Goal: Task Accomplishment & Management: Manage account settings

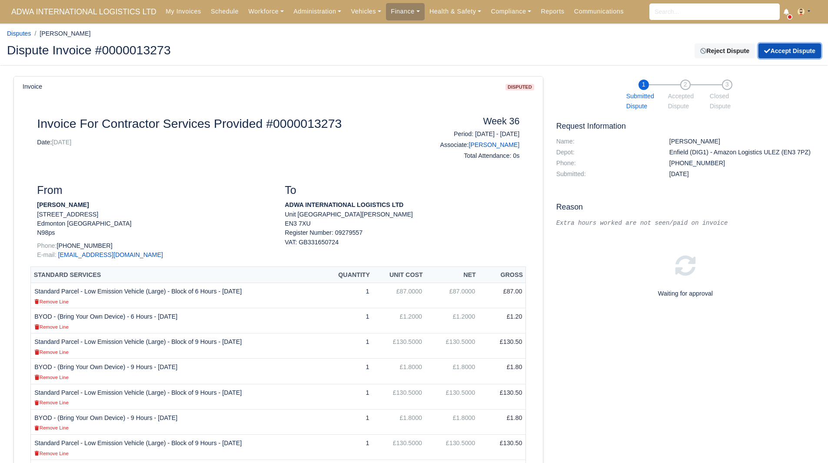
click at [791, 51] on button "Accept Dispute" at bounding box center [790, 50] width 63 height 15
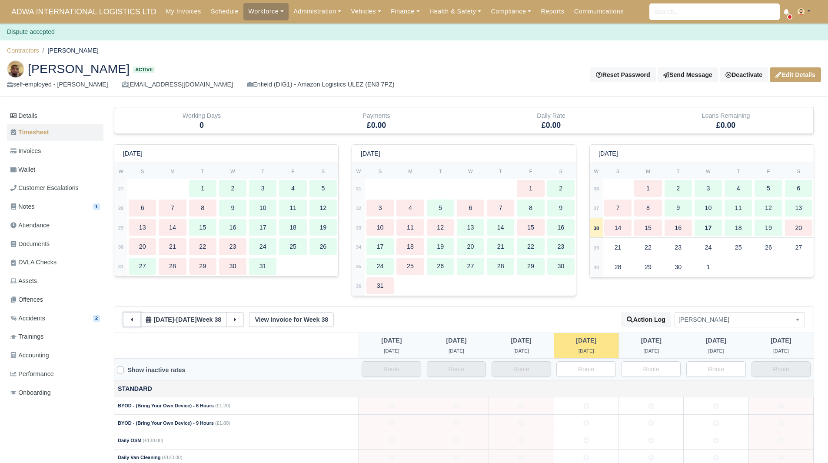
click at [131, 316] on button at bounding box center [131, 319] width 17 height 15
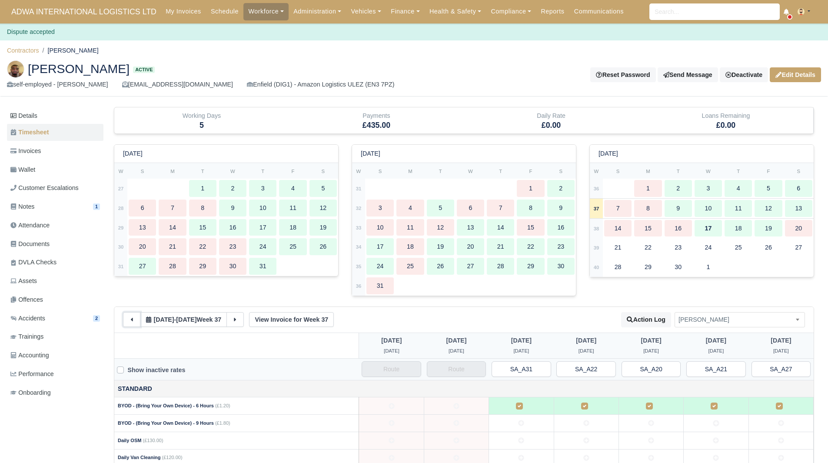
click at [131, 316] on button at bounding box center [131, 319] width 17 height 15
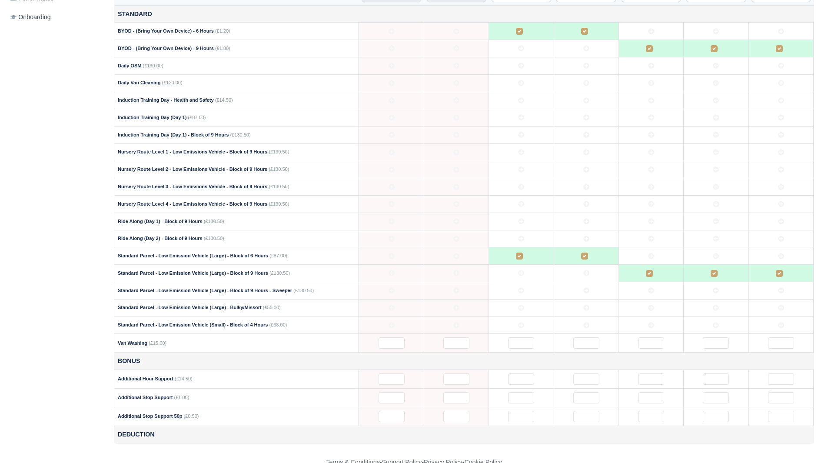
scroll to position [395, 0]
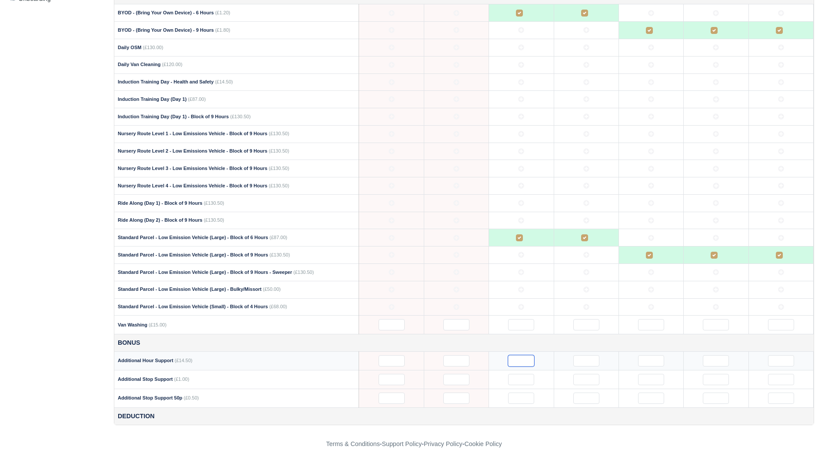
click at [508, 358] on input "text" at bounding box center [521, 360] width 26 height 11
type input "1"
click at [681, 439] on footer "Terms & Conditions - Support Policy - Privacy Policy - Cookie Policy" at bounding box center [414, 444] width 828 height 38
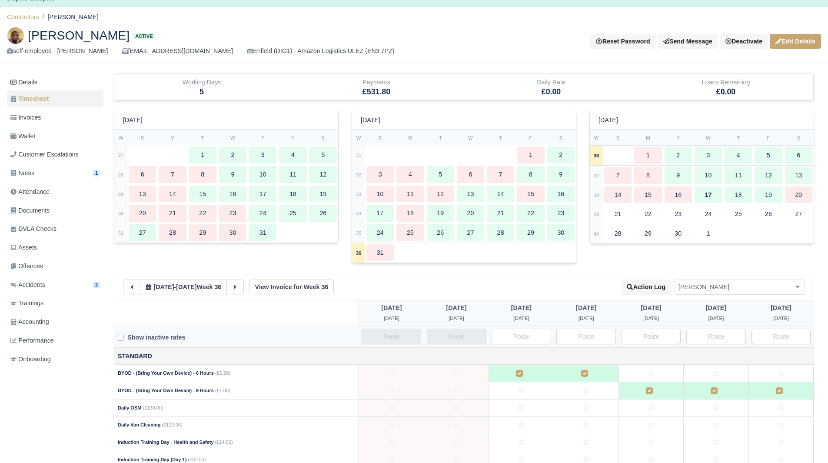
scroll to position [0, 0]
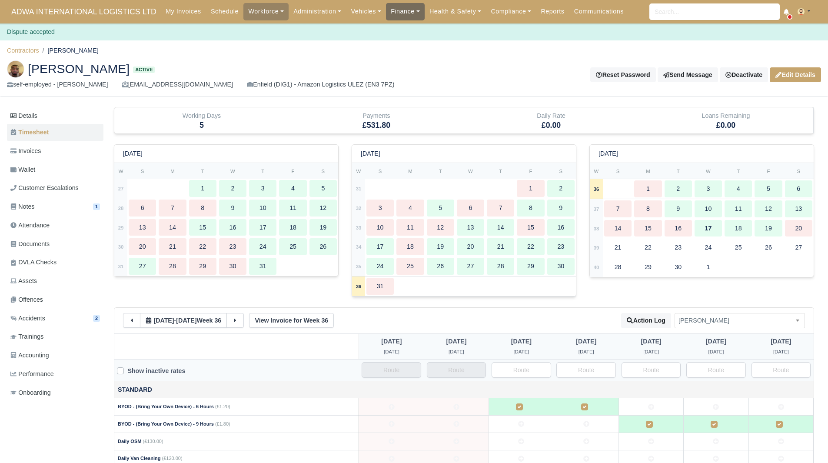
click at [396, 5] on link "Finance" at bounding box center [405, 11] width 39 height 17
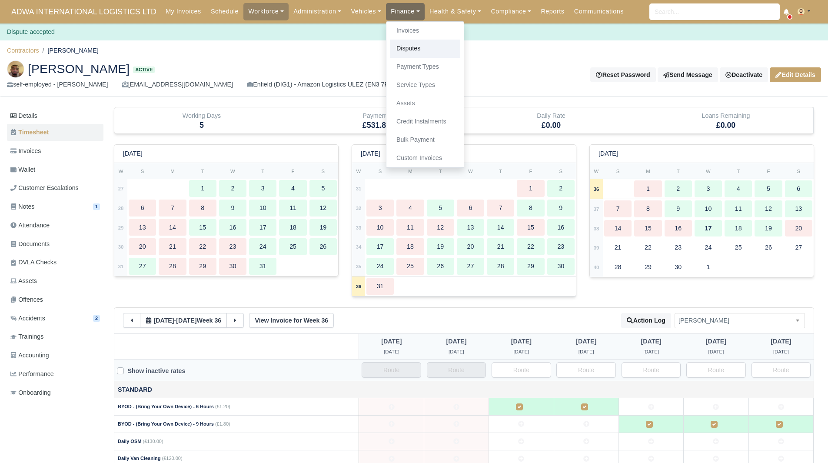
click at [409, 44] on link "Disputes" at bounding box center [425, 49] width 70 height 18
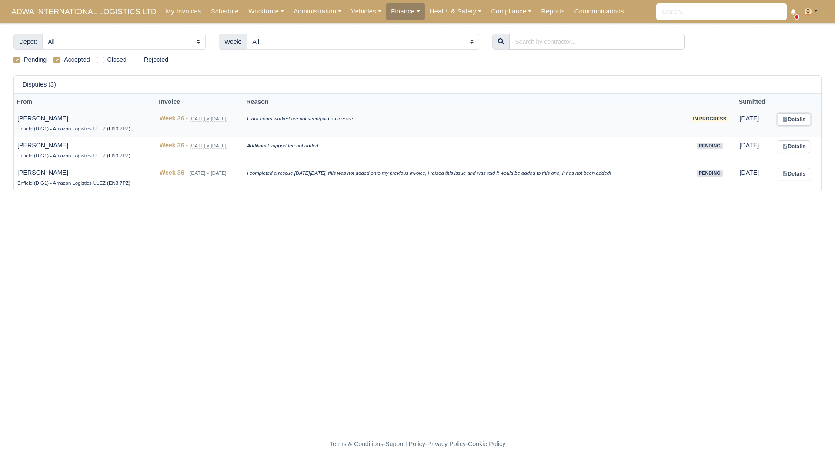
click at [792, 120] on link "Details" at bounding box center [793, 119] width 33 height 13
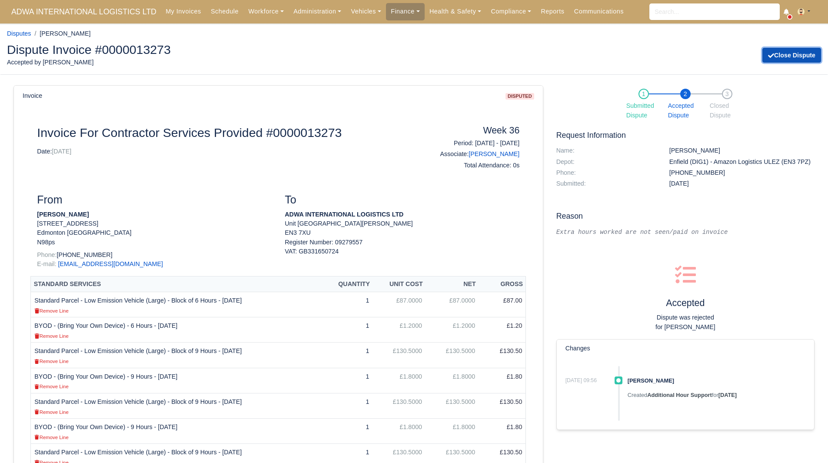
click at [779, 53] on button "Close Dispute" at bounding box center [791, 55] width 59 height 15
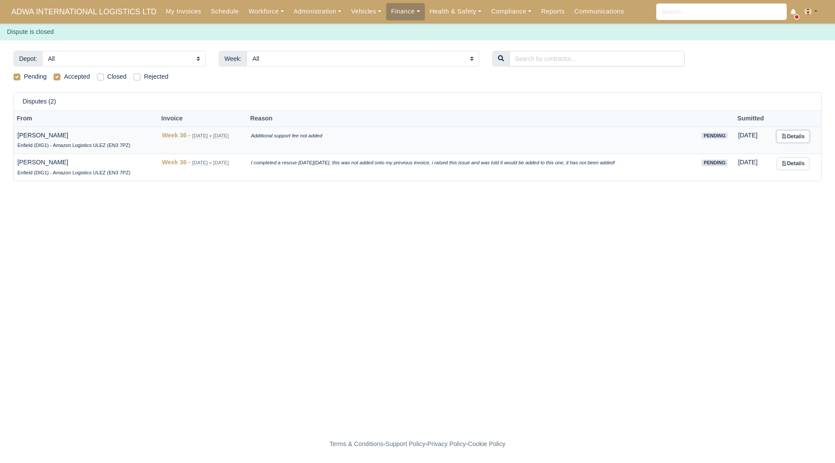
click at [794, 134] on link "Details" at bounding box center [792, 136] width 33 height 13
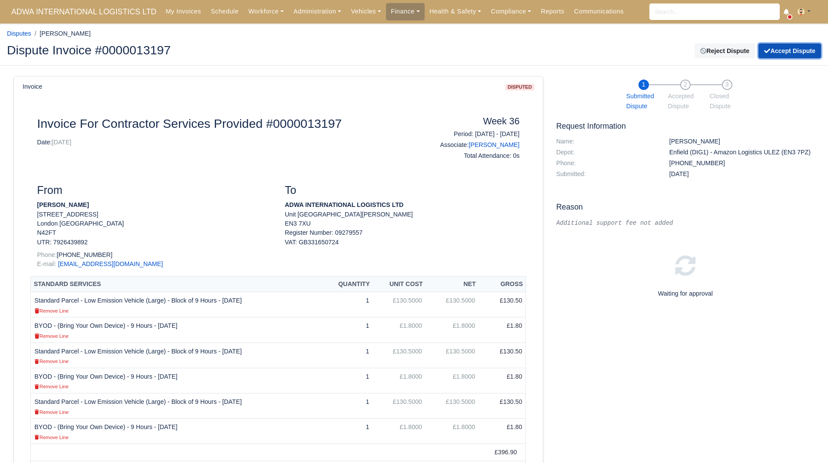
click at [787, 46] on button "Accept Dispute" at bounding box center [790, 50] width 63 height 15
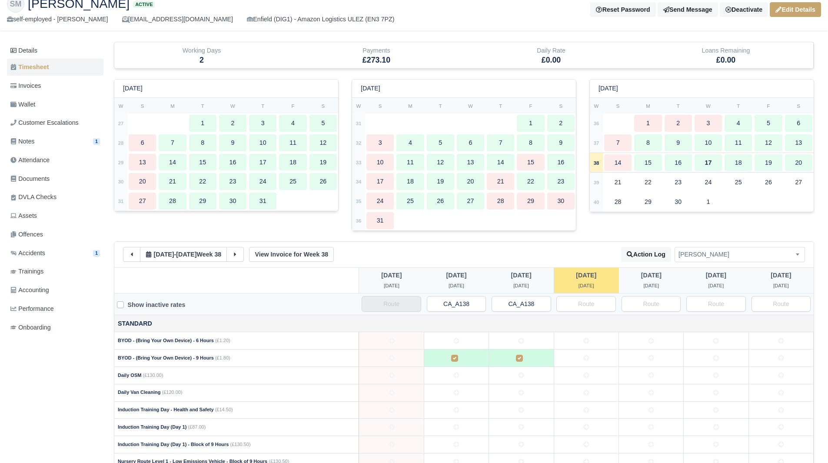
scroll to position [66, 0]
click at [134, 255] on icon at bounding box center [132, 253] width 6 height 6
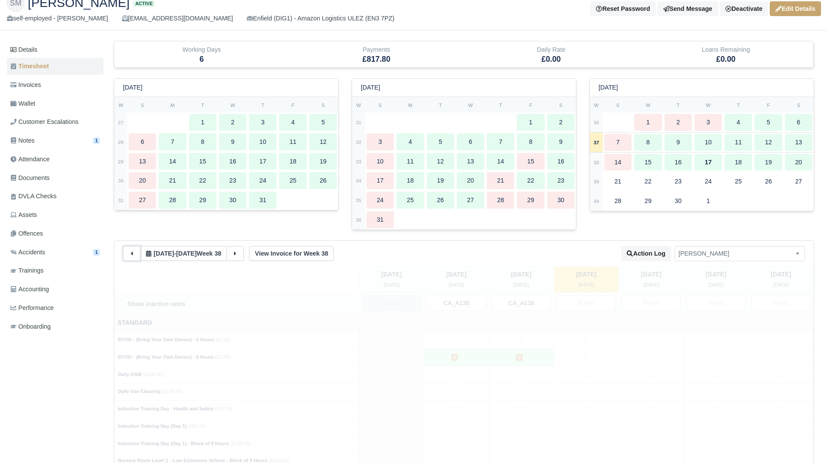
type input "10"
type input "20"
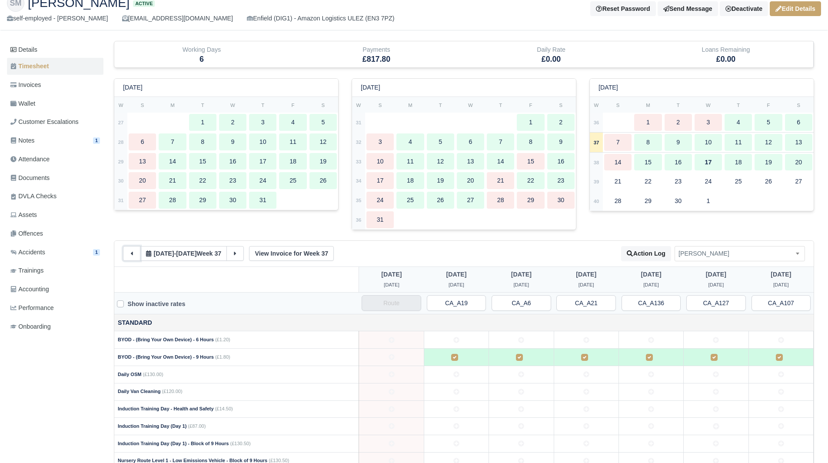
click at [134, 255] on icon at bounding box center [132, 253] width 6 height 6
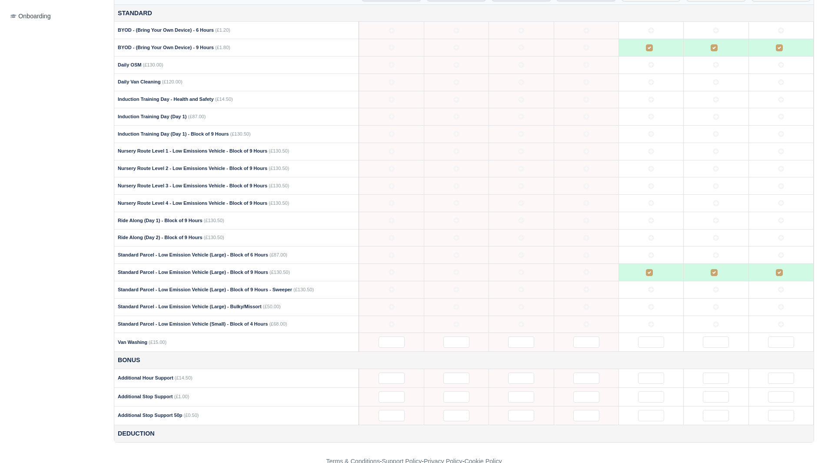
scroll to position [395, 0]
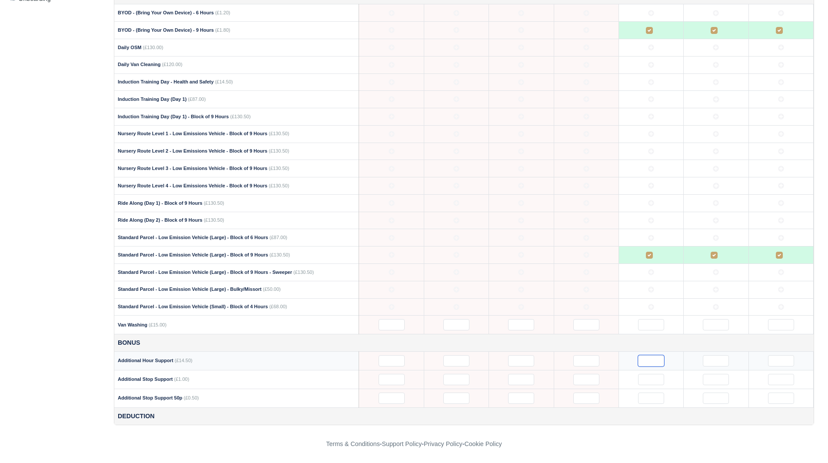
click at [659, 363] on input "text" at bounding box center [651, 360] width 26 height 11
type input "1"
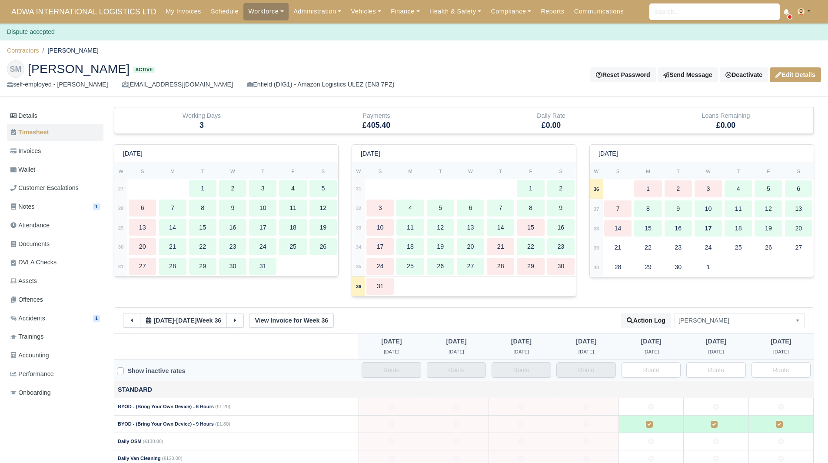
click at [463, 60] on div "SM Shaun Lloyd Morgan Active self-employed - Shaun Lloyd Morgan Shaunlmorgan@ya…" at bounding box center [413, 74] width 827 height 43
click at [403, 21] on div "My Invoices Schedule Workforce Manpower Expiring Documents Leave Requests Daily…" at bounding box center [491, 11] width 660 height 23
click at [400, 16] on link "Finance" at bounding box center [405, 11] width 39 height 17
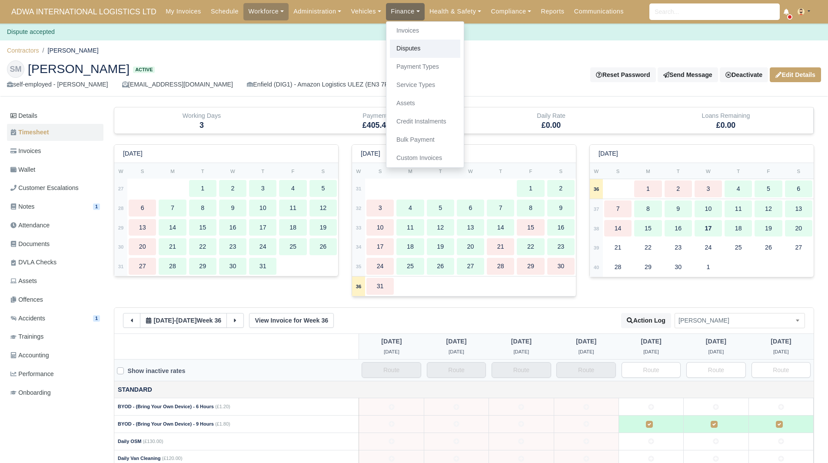
click at [409, 44] on link "Disputes" at bounding box center [425, 49] width 70 height 18
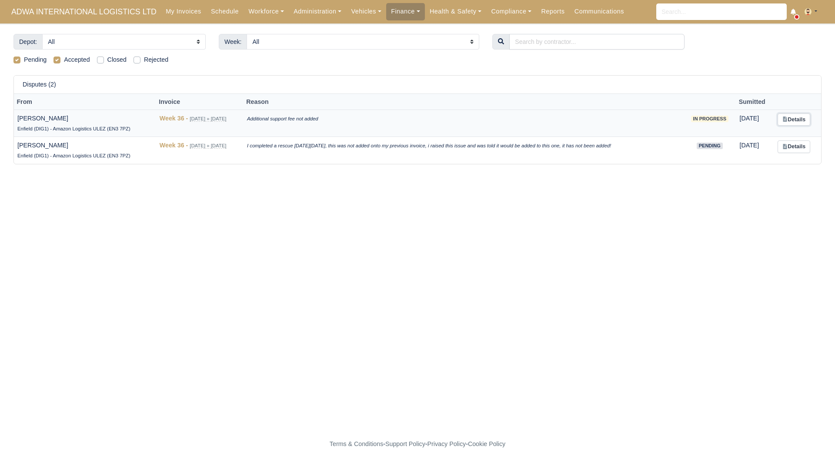
click at [791, 116] on link "Details" at bounding box center [793, 119] width 33 height 13
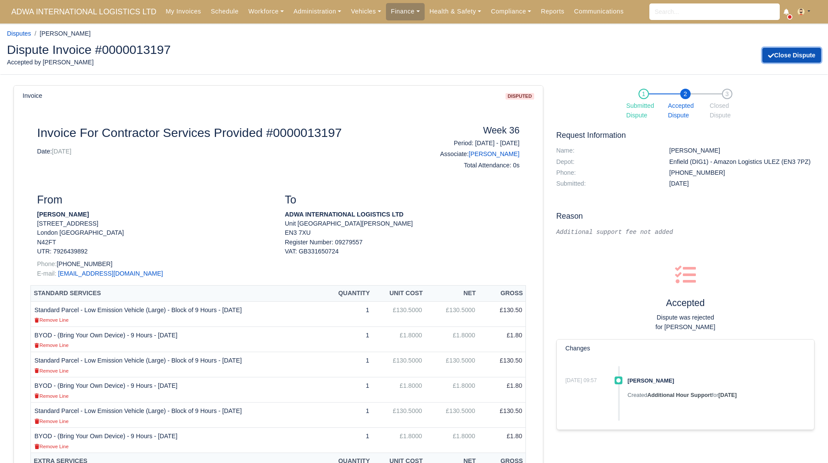
click at [771, 58] on icon "submit" at bounding box center [771, 55] width 6 height 5
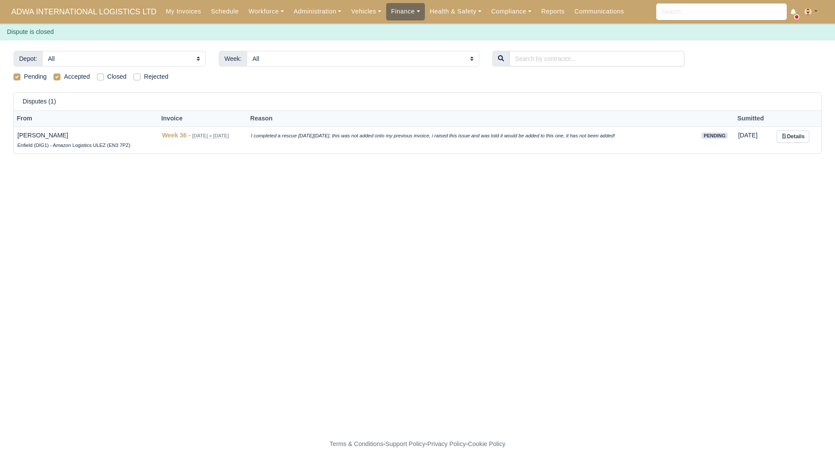
click at [396, 7] on link "Finance" at bounding box center [405, 11] width 39 height 17
click at [408, 54] on link "Disputes" at bounding box center [425, 49] width 70 height 18
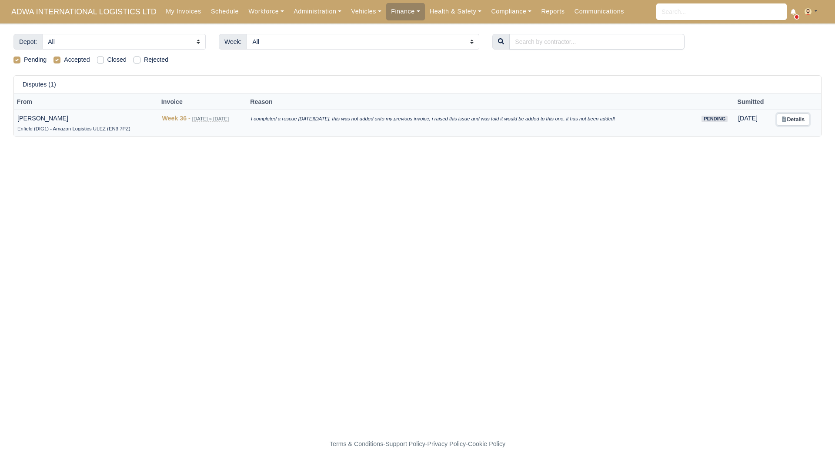
click at [801, 120] on link "Details" at bounding box center [792, 119] width 33 height 13
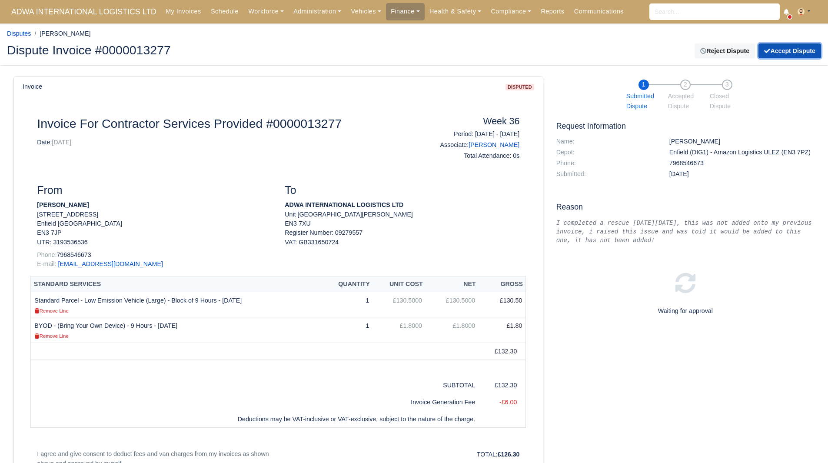
click at [779, 53] on button "Accept Dispute" at bounding box center [790, 50] width 63 height 15
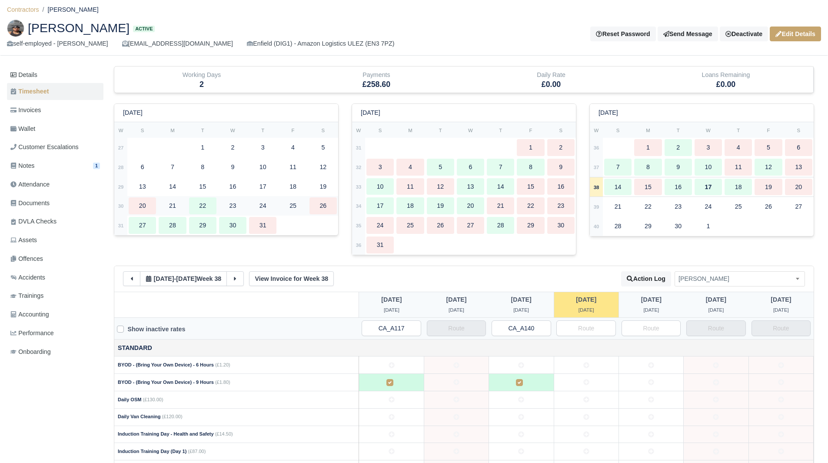
scroll to position [44, 0]
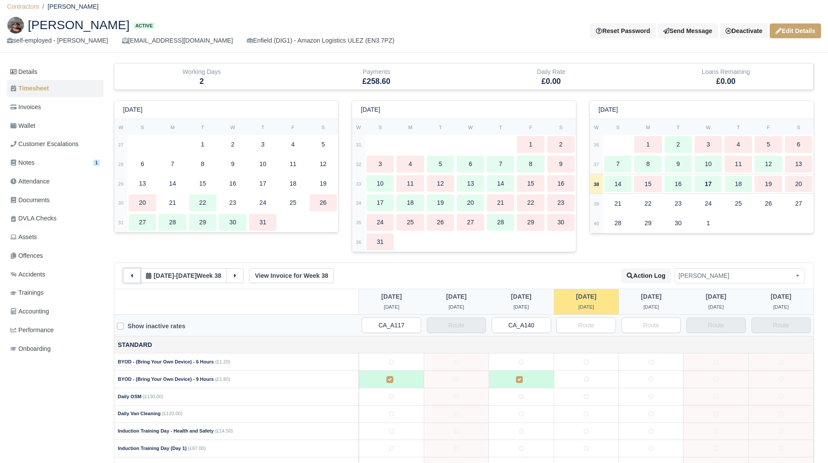
click at [134, 270] on button at bounding box center [131, 275] width 17 height 15
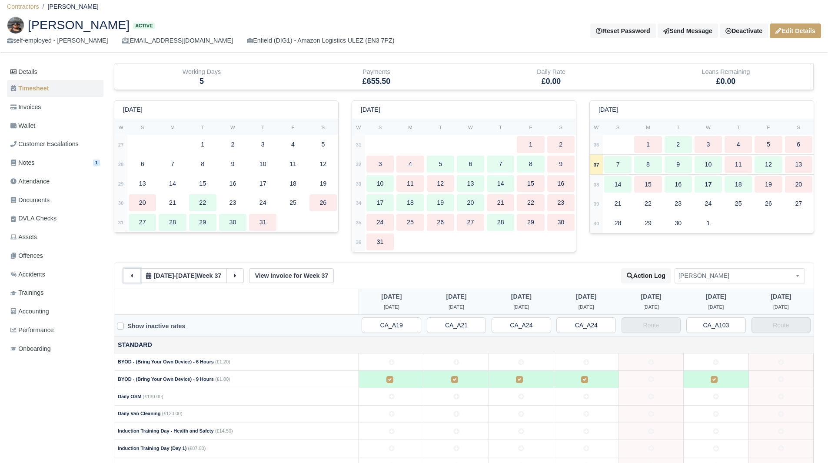
click at [133, 274] on icon at bounding box center [132, 276] width 6 height 6
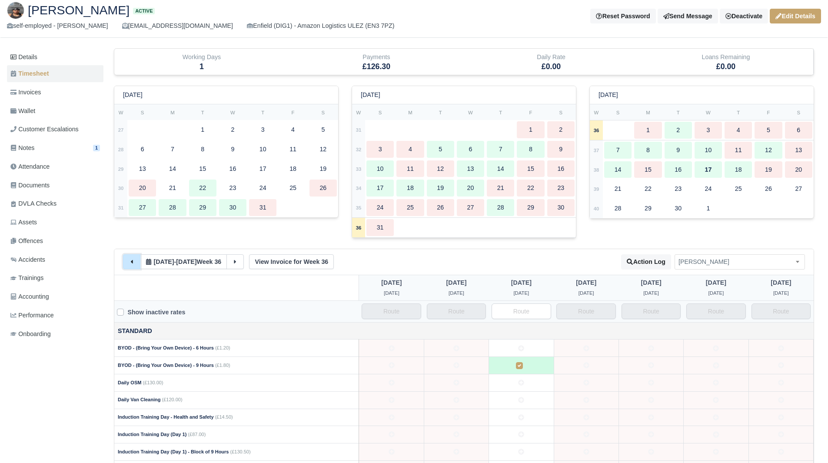
scroll to position [22, 0]
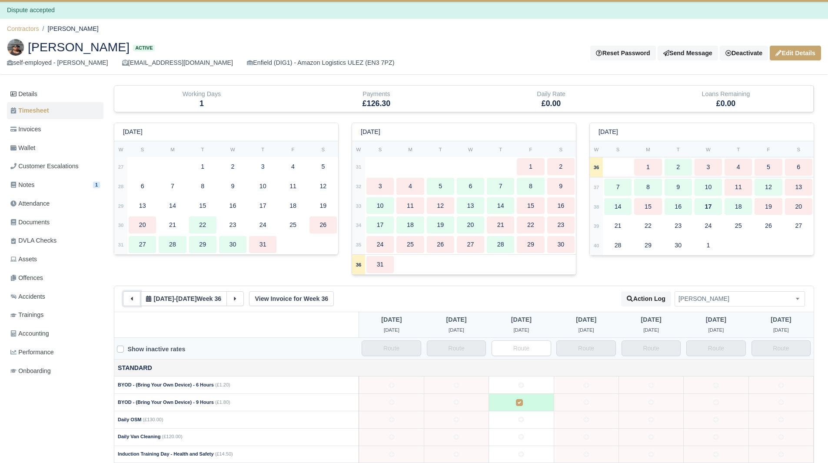
click at [135, 298] on button at bounding box center [131, 298] width 17 height 15
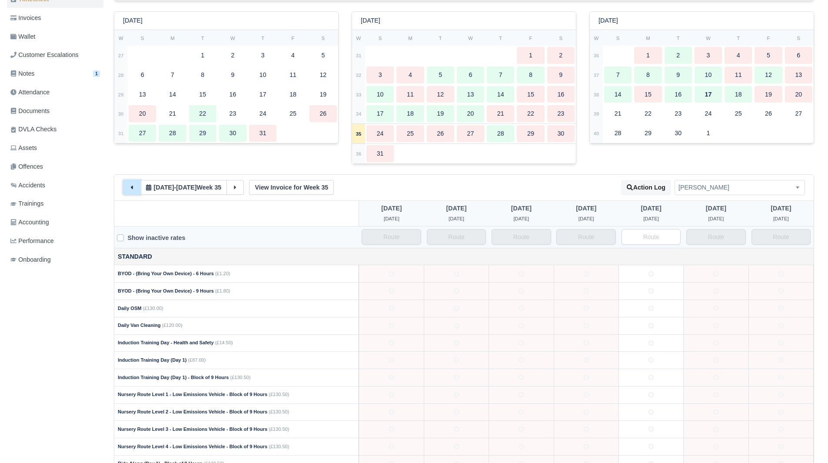
scroll to position [133, 0]
click at [127, 187] on button at bounding box center [131, 187] width 17 height 15
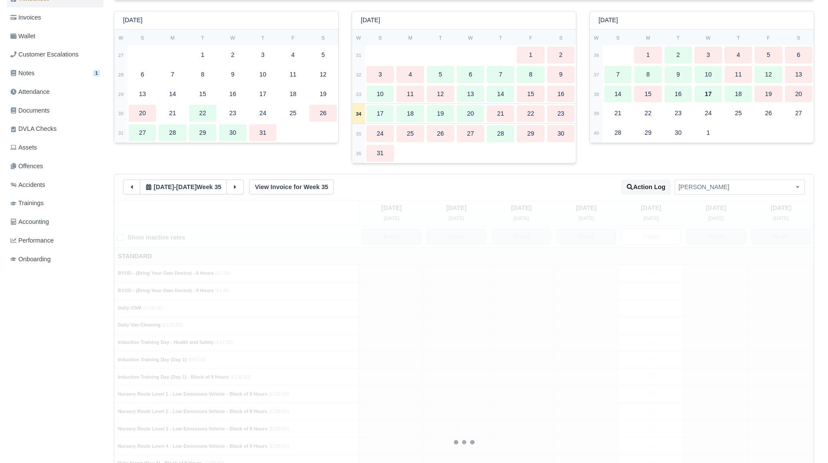
select select "1912"
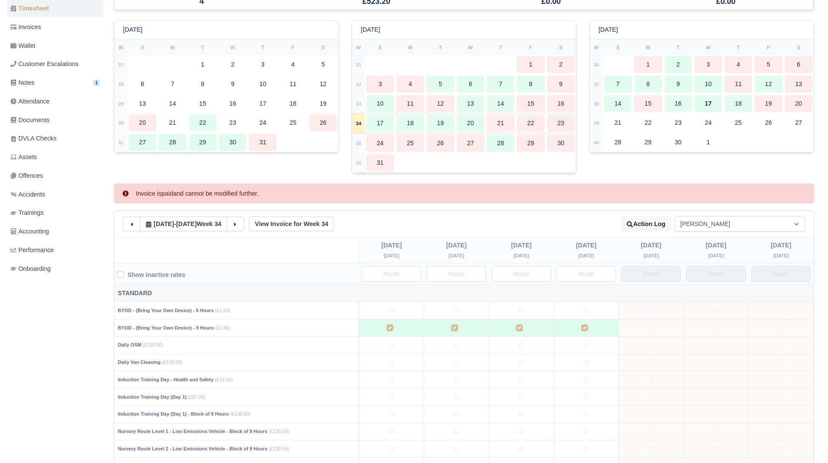
scroll to position [124, 0]
click at [238, 226] on icon at bounding box center [235, 224] width 6 height 6
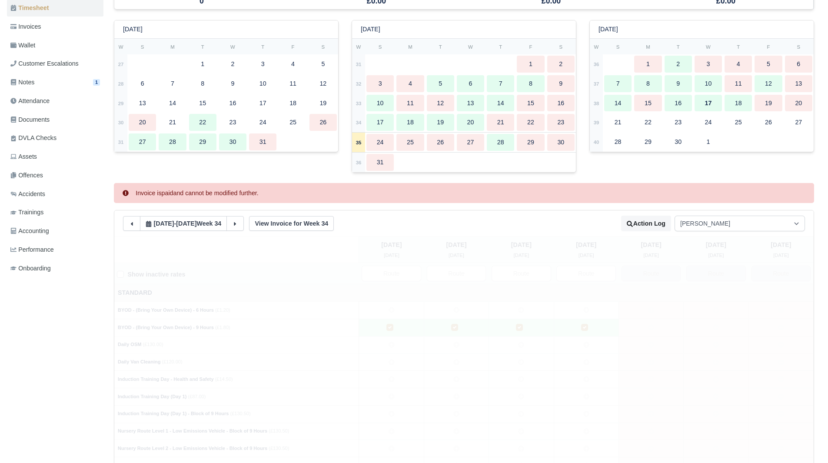
select select "1912"
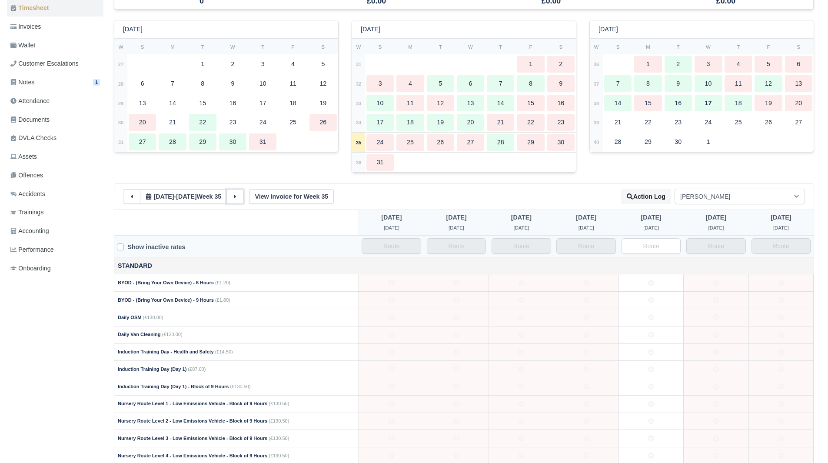
click at [238, 194] on icon at bounding box center [235, 196] width 6 height 6
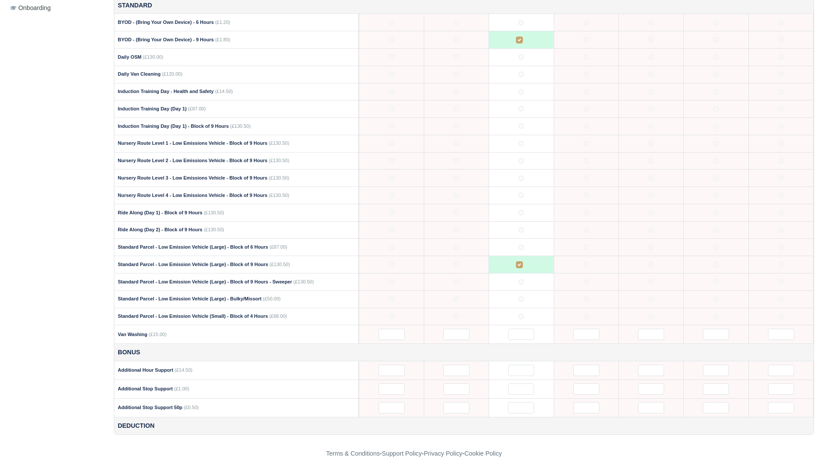
scroll to position [395, 0]
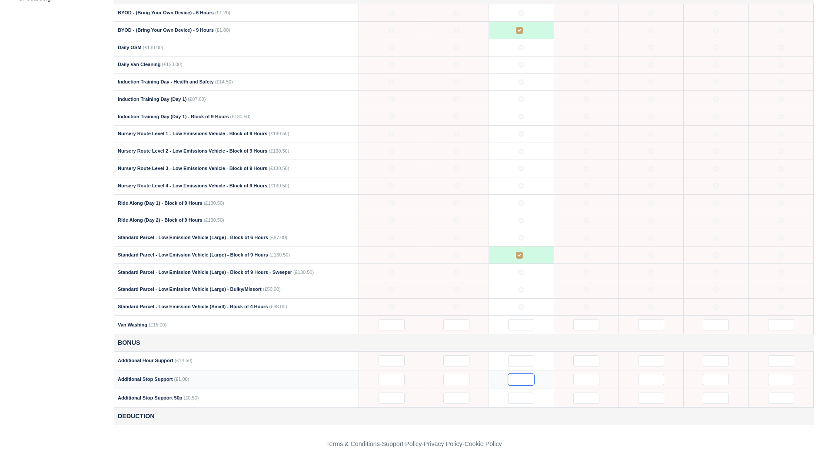
click at [523, 384] on input "text" at bounding box center [521, 379] width 26 height 11
type input "25"
click at [581, 425] on div "Details Timesheet Invoices Wallet Customer Escalations Notes 1 Attendance" at bounding box center [414, 69] width 814 height 712
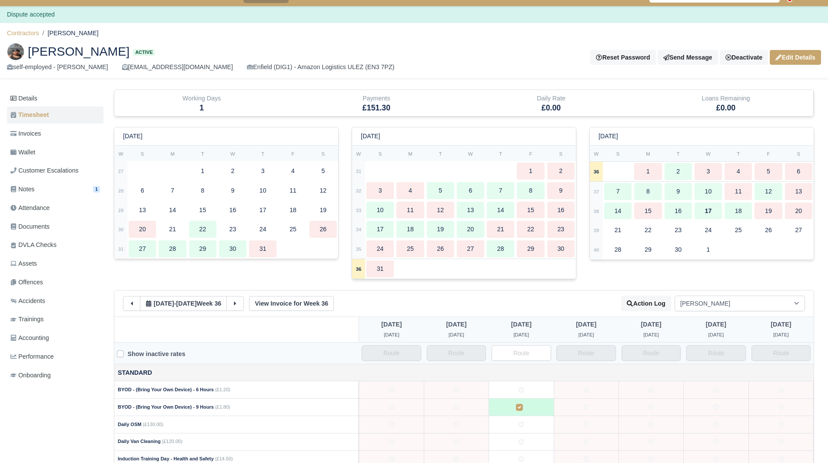
scroll to position [0, 0]
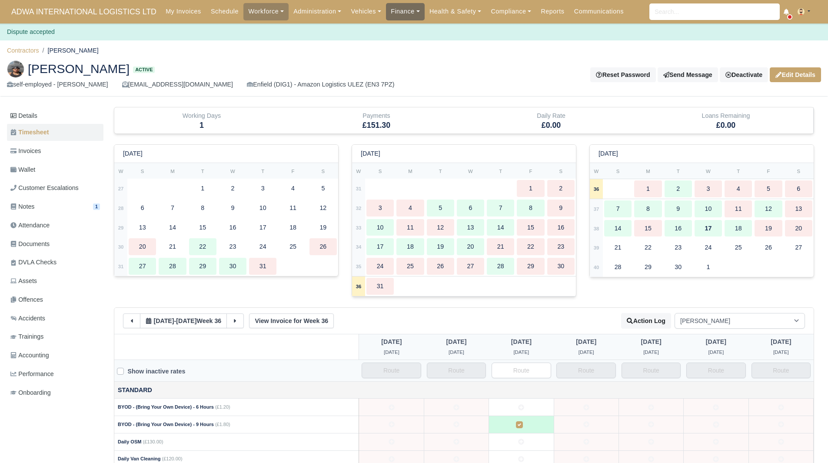
click at [407, 15] on link "Finance" at bounding box center [405, 11] width 39 height 17
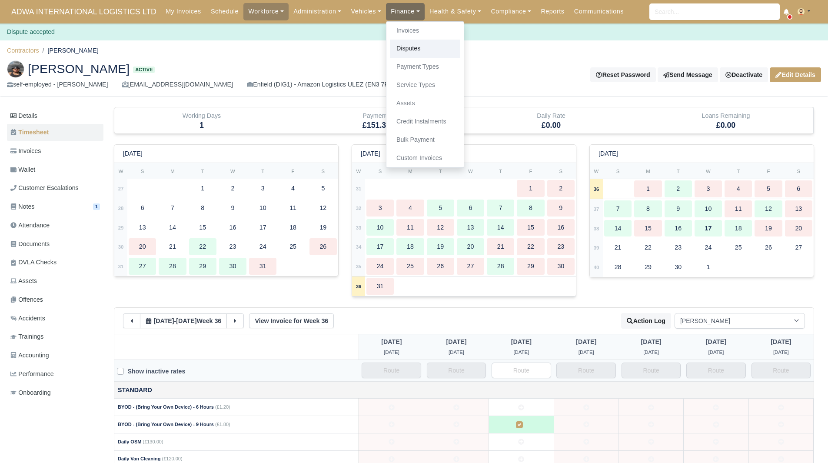
click at [413, 50] on link "Disputes" at bounding box center [425, 49] width 70 height 18
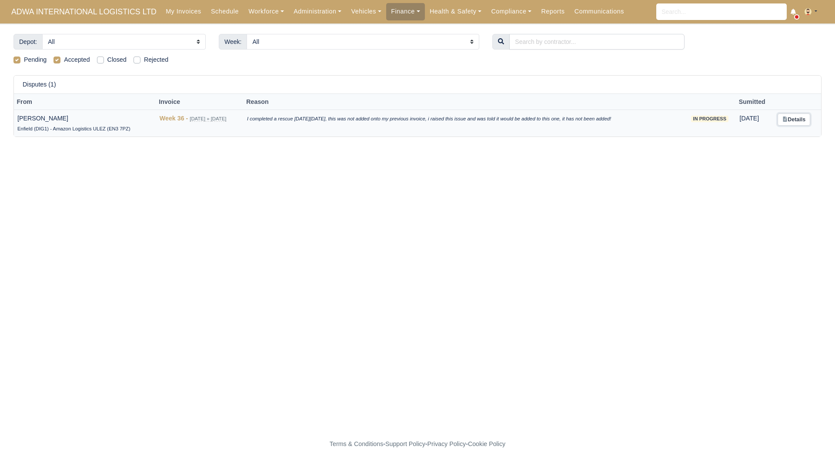
click at [799, 120] on link "Details" at bounding box center [793, 119] width 33 height 13
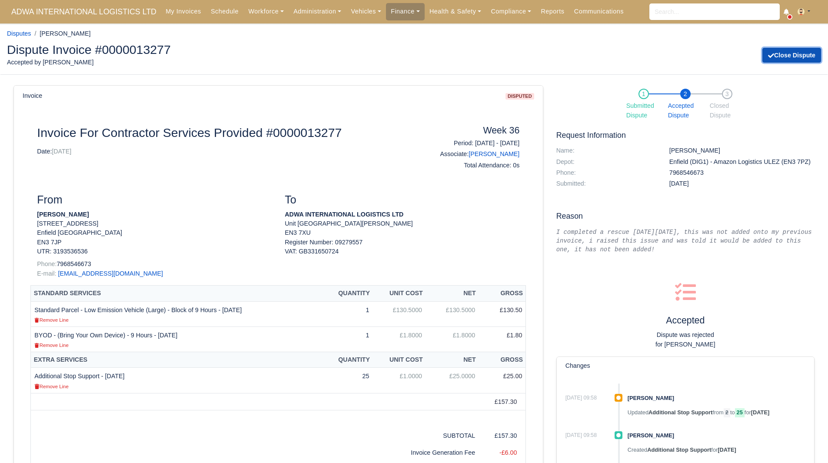
click at [784, 58] on button "Close Dispute" at bounding box center [791, 55] width 59 height 15
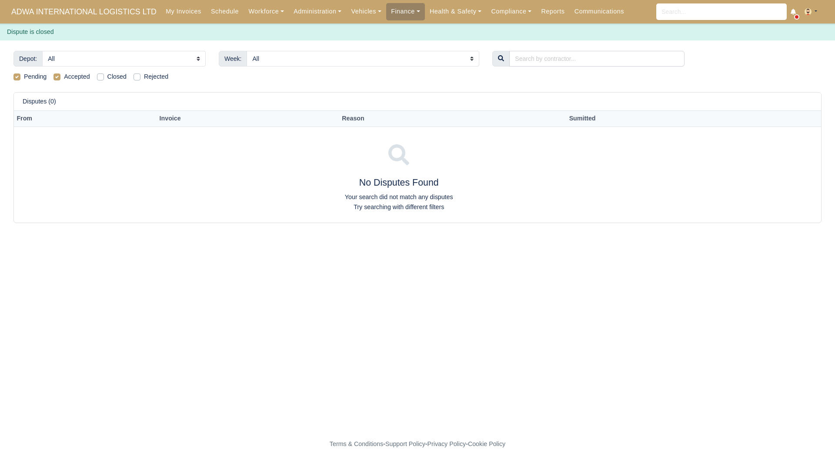
click at [679, 225] on div "Depot: All Enfield (DIG1) - Amazon Logistics ULEZ (EN3 7PZ) Harlow (DHW1) - Ama…" at bounding box center [417, 142] width 821 height 183
click at [390, 9] on link "Finance" at bounding box center [405, 11] width 39 height 17
click at [401, 27] on link "Invoices" at bounding box center [425, 31] width 70 height 18
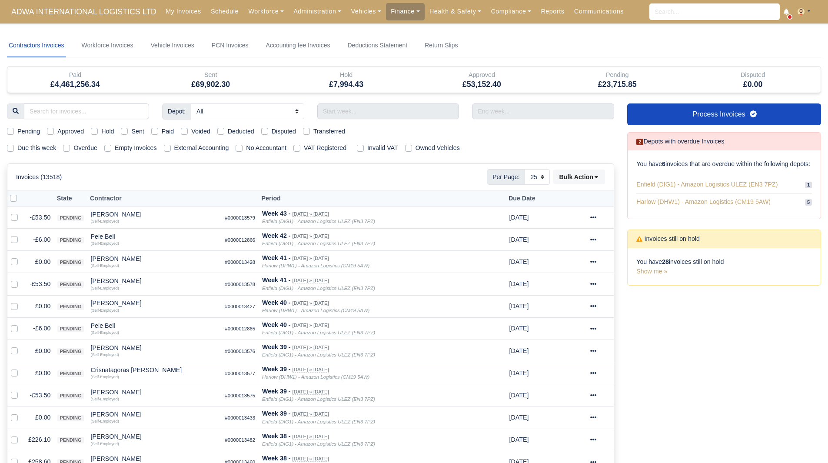
select select "25"
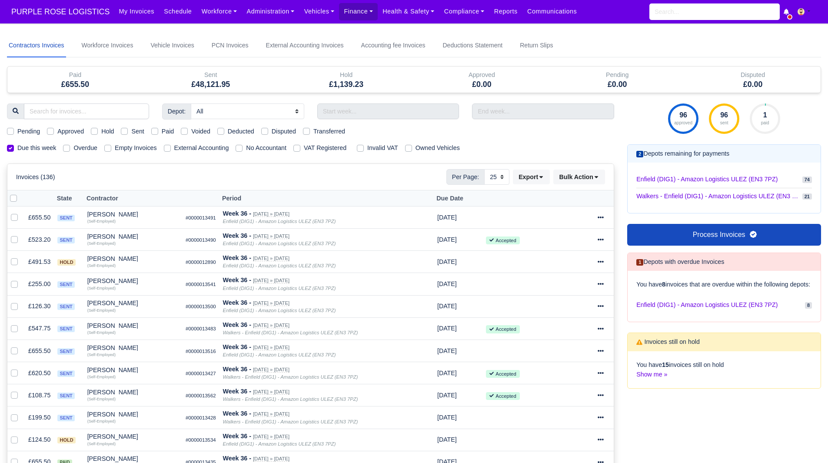
select select "25"
